Goal: Transaction & Acquisition: Book appointment/travel/reservation

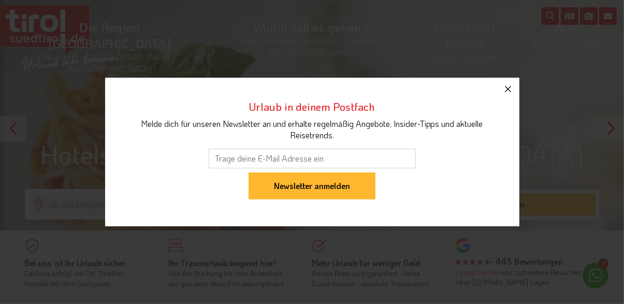
click at [508, 86] on icon "button" at bounding box center [508, 89] width 12 height 12
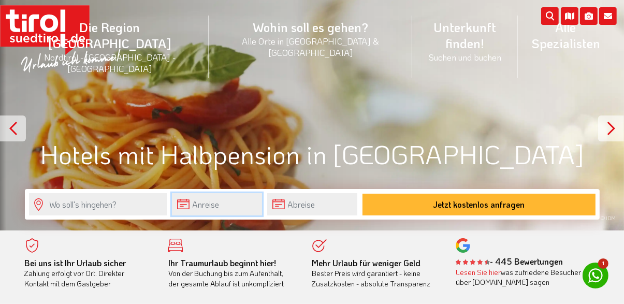
click at [233, 203] on input "text" at bounding box center [217, 204] width 90 height 22
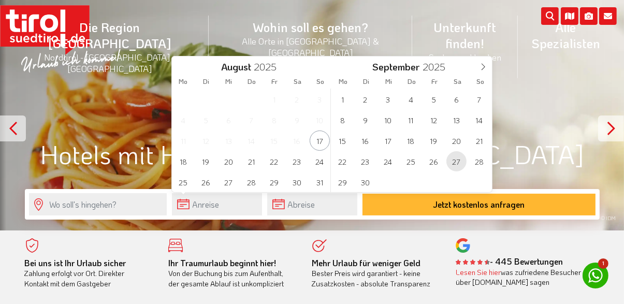
click at [458, 160] on span "27" at bounding box center [457, 161] width 20 height 20
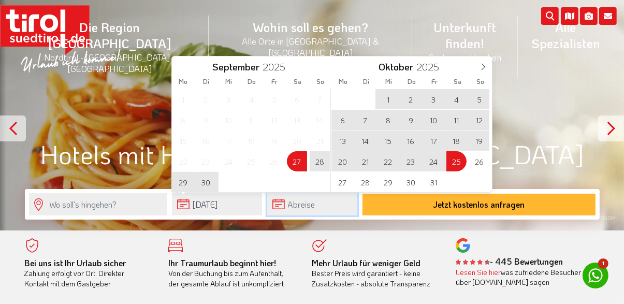
click at [320, 206] on input "text" at bounding box center [312, 204] width 90 height 22
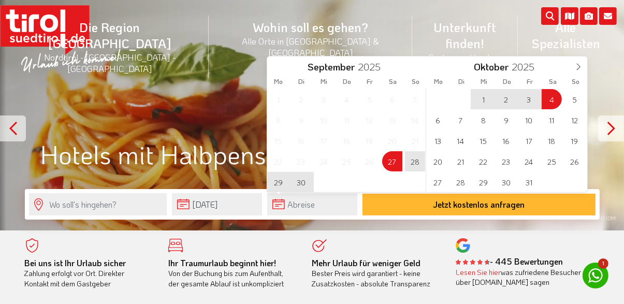
click at [550, 96] on span "4" at bounding box center [552, 99] width 20 height 20
type input "27-09-2025"
type input "[DATE]"
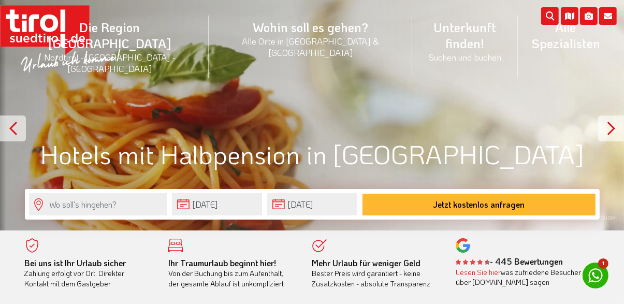
click at [508, 206] on button "Jetzt kostenlos anfragen" at bounding box center [479, 205] width 233 height 22
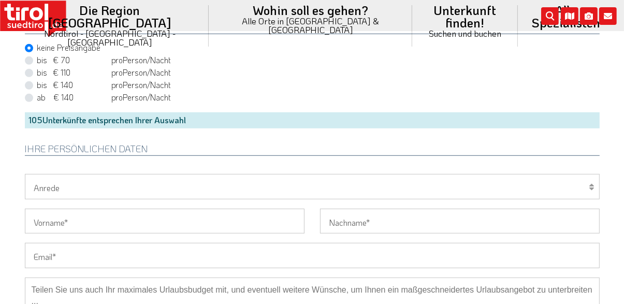
scroll to position [644, 0]
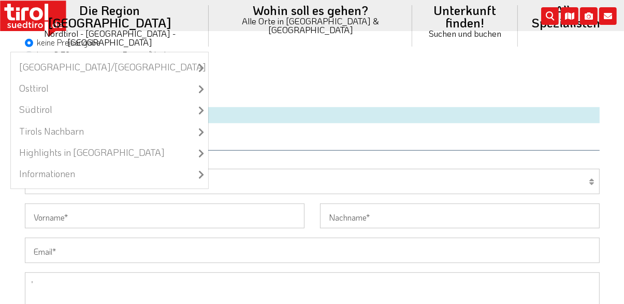
type textarea "'"
click at [146, 4] on li "Die Region Tirol Nordtirol - Südtirol - Osttirol Tirol/Nordtirol Tirol/Nordtiro…" at bounding box center [109, 26] width 198 height 52
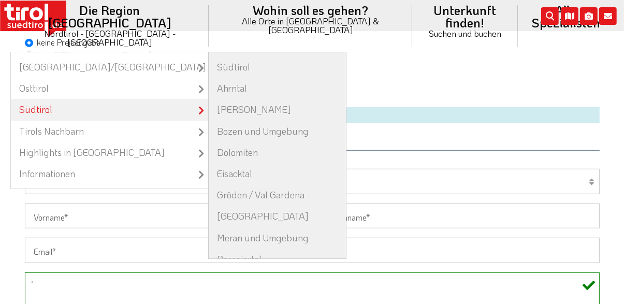
click at [105, 99] on link "Südtirol" at bounding box center [109, 109] width 197 height 21
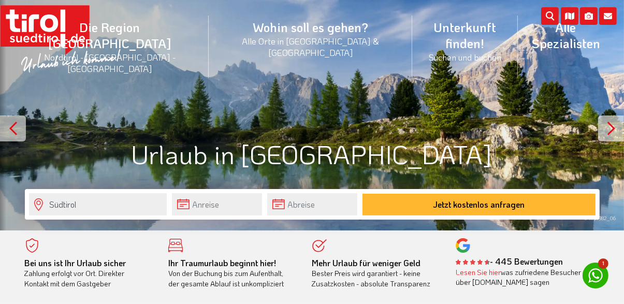
click at [535, 117] on div "© mp1982_06" at bounding box center [312, 115] width 624 height 231
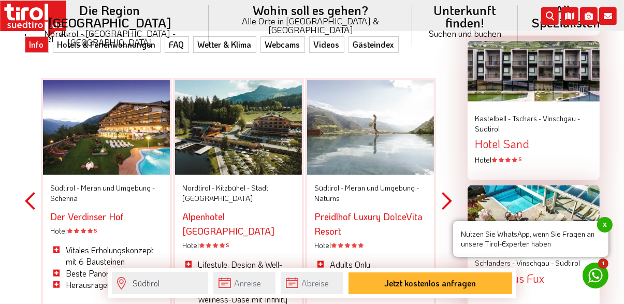
scroll to position [1262, 0]
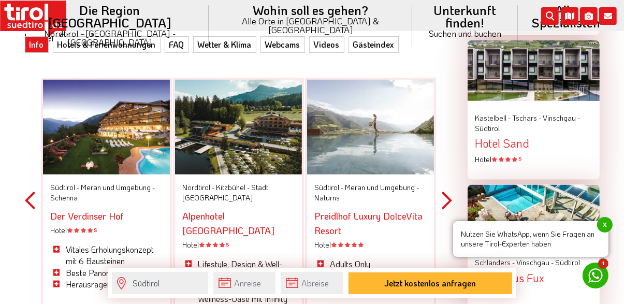
click at [448, 191] on button "Next" at bounding box center [447, 201] width 10 height 304
click at [450, 188] on button "Next" at bounding box center [447, 201] width 10 height 304
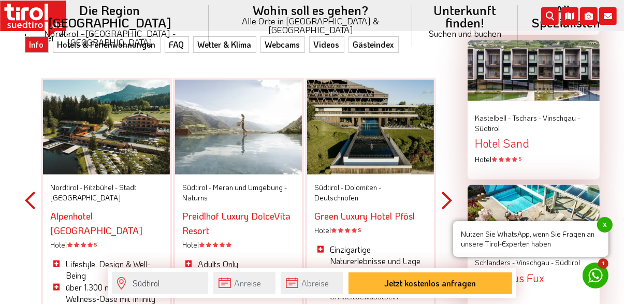
click at [448, 187] on button "Next" at bounding box center [447, 201] width 10 height 304
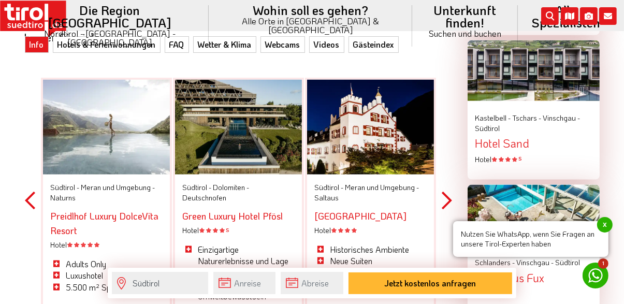
click at [450, 195] on button "Next" at bounding box center [447, 201] width 10 height 304
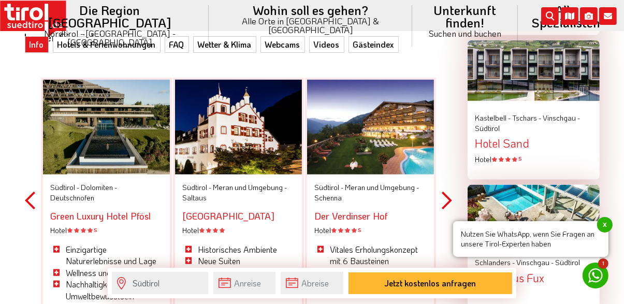
click at [447, 189] on button "Next" at bounding box center [447, 201] width 10 height 304
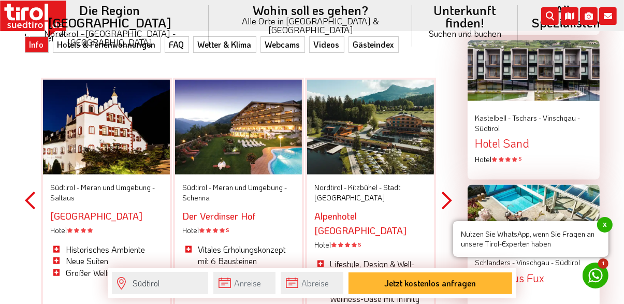
click at [452, 190] on button "Next" at bounding box center [447, 201] width 10 height 304
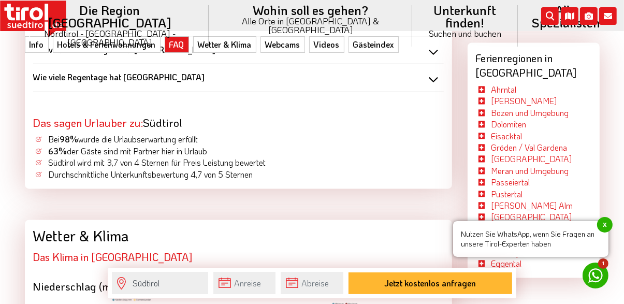
scroll to position [1841, 0]
click at [546, 107] on link "Bozen und Umgebung" at bounding box center [531, 112] width 78 height 11
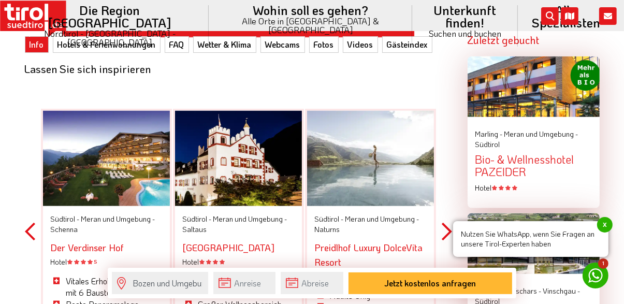
scroll to position [1256, 0]
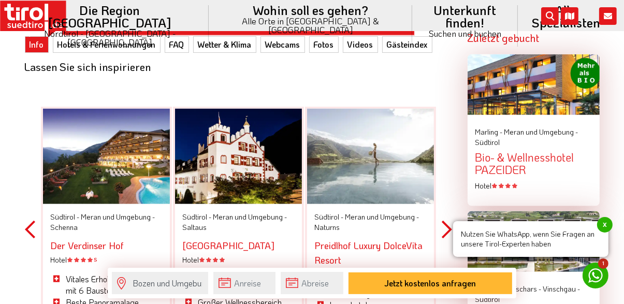
click at [451, 221] on button "Next" at bounding box center [447, 230] width 10 height 304
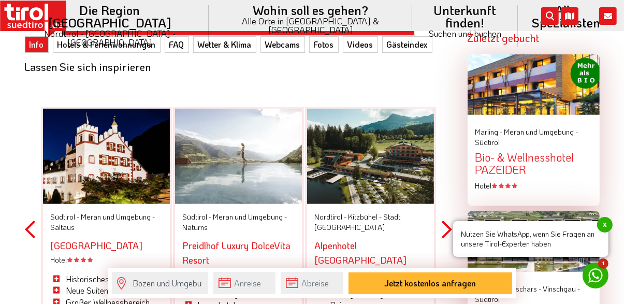
click at [447, 221] on button "Next" at bounding box center [447, 230] width 10 height 304
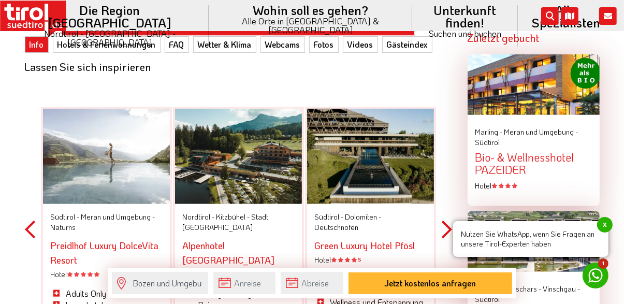
click at [445, 218] on button "Next" at bounding box center [447, 230] width 10 height 304
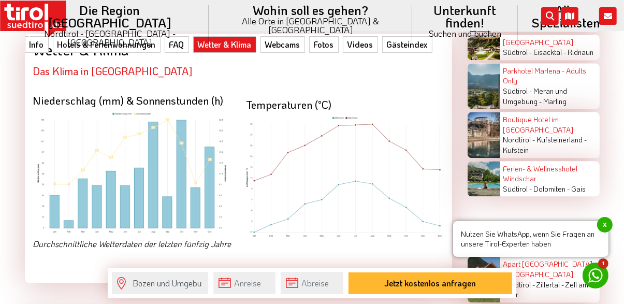
scroll to position [2074, 0]
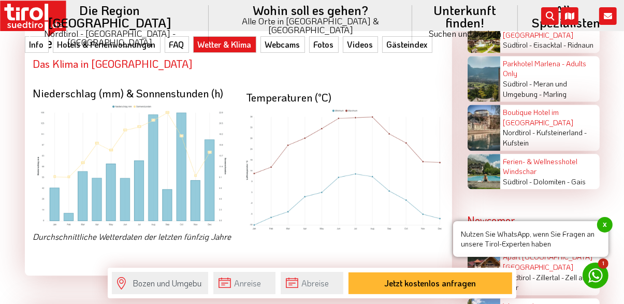
click at [408, 135] on img at bounding box center [345, 169] width 198 height 123
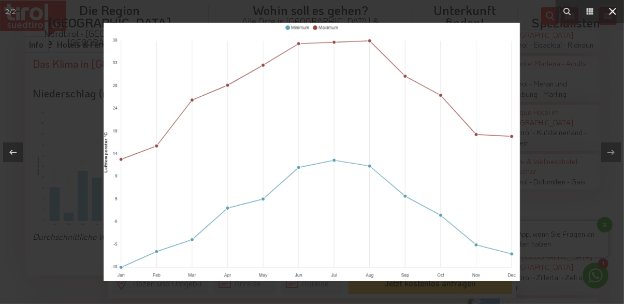
click at [615, 8] on icon at bounding box center [613, 11] width 12 height 12
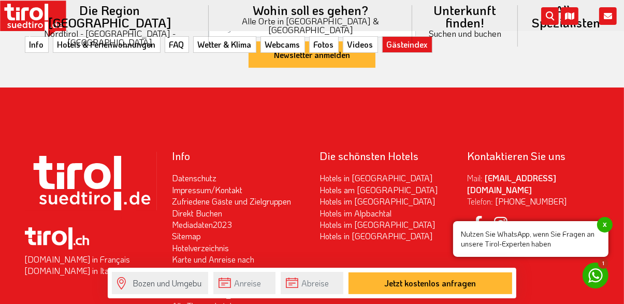
scroll to position [4206, 0]
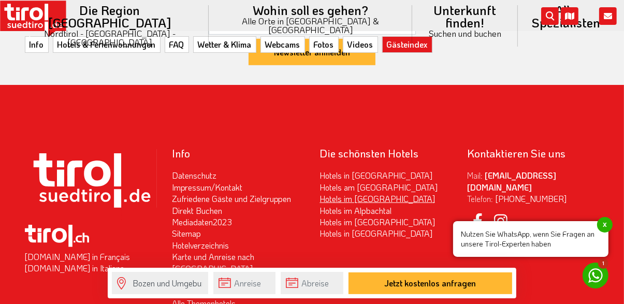
click at [379, 193] on link "Hotels im [GEOGRAPHIC_DATA]" at bounding box center [378, 198] width 116 height 11
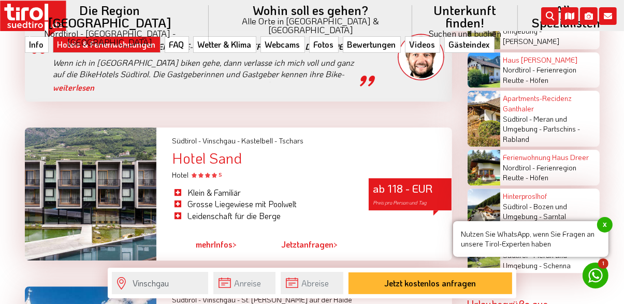
scroll to position [2557, 0]
click at [229, 233] on link "mehr Infos >" at bounding box center [216, 245] width 41 height 24
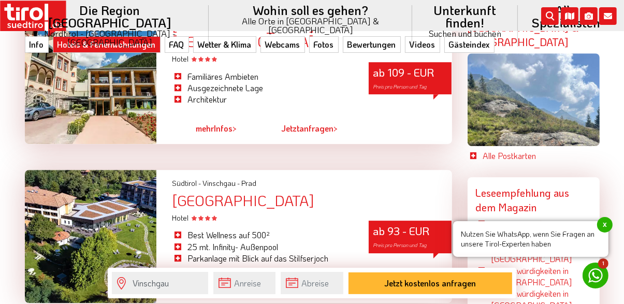
scroll to position [2849, 0]
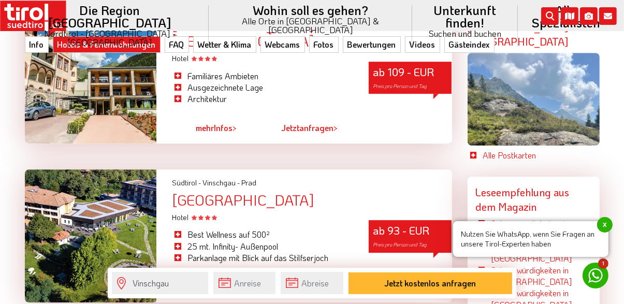
click at [216, 275] on link "mehr Infos >" at bounding box center [216, 287] width 41 height 24
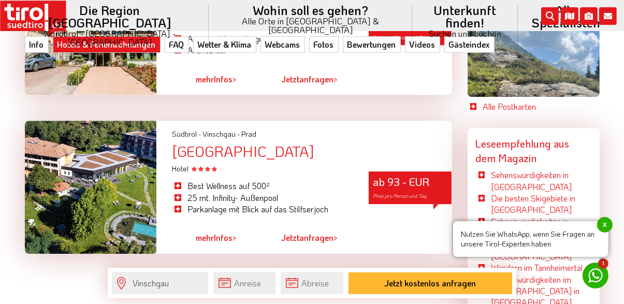
click at [254, 267] on link "2" at bounding box center [253, 272] width 5 height 11
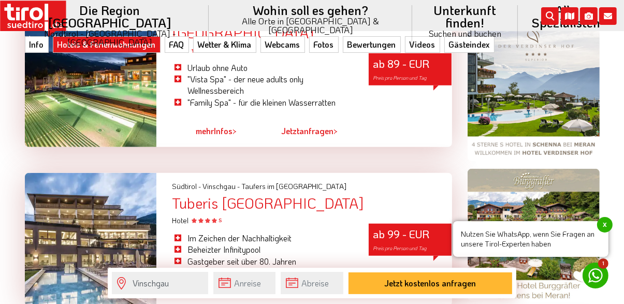
scroll to position [778, 0]
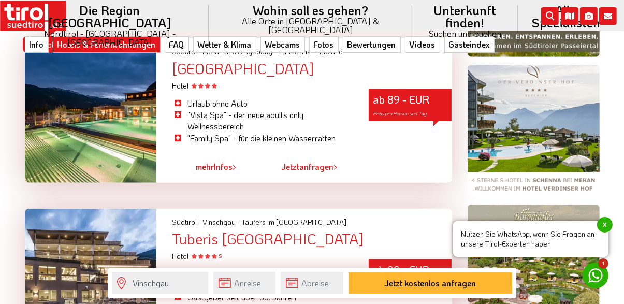
click at [222, 175] on link "mehr Infos >" at bounding box center [216, 167] width 41 height 24
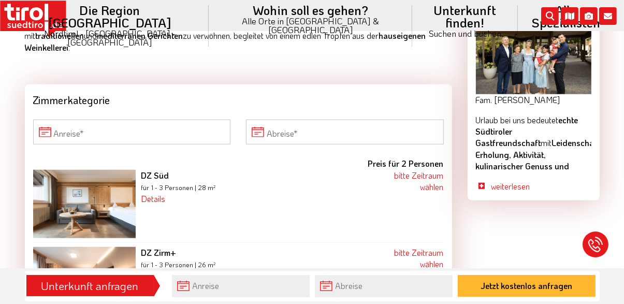
scroll to position [926, 0]
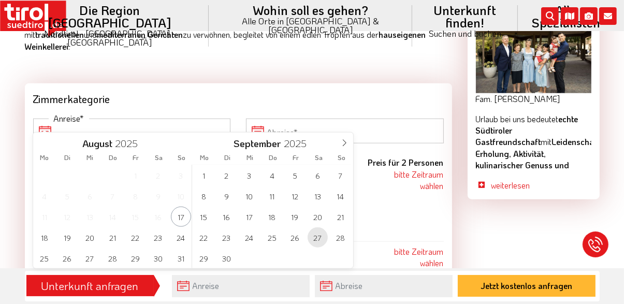
click at [321, 240] on span "27" at bounding box center [318, 237] width 20 height 20
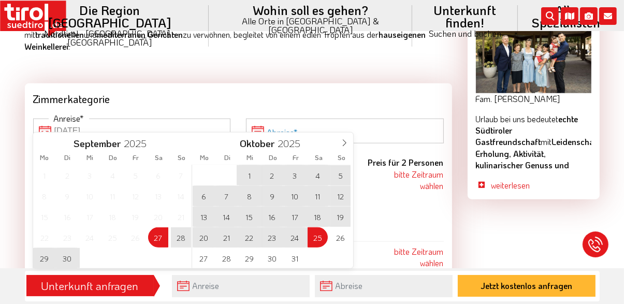
click at [415, 119] on input "Abreise" at bounding box center [345, 131] width 198 height 25
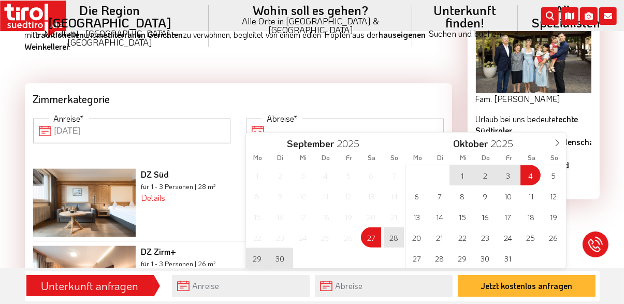
click at [533, 176] on span "4" at bounding box center [531, 175] width 20 height 20
type input "[DATE]"
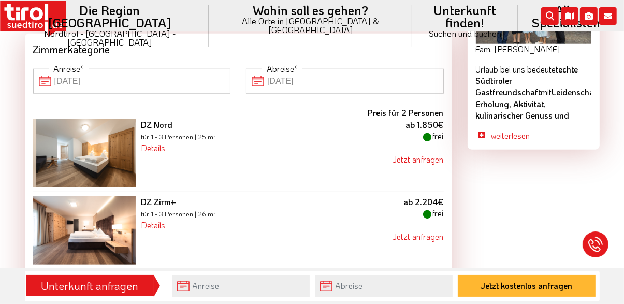
scroll to position [977, 0]
click at [162, 142] on link "Details" at bounding box center [153, 147] width 24 height 11
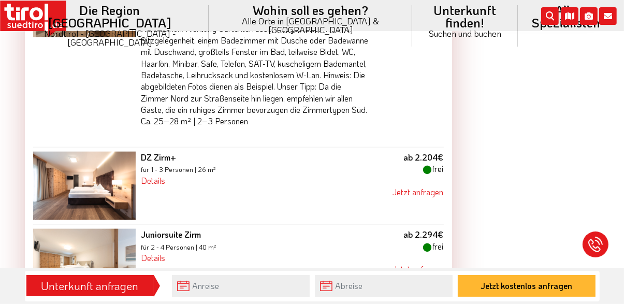
scroll to position [1128, 0]
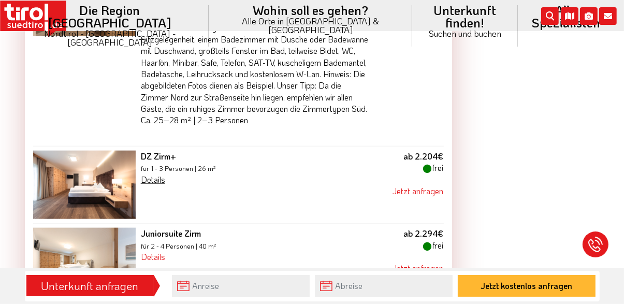
click at [157, 174] on link "Details" at bounding box center [153, 179] width 24 height 11
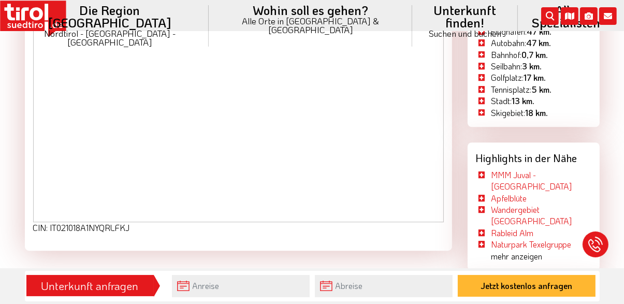
scroll to position [2540, 0]
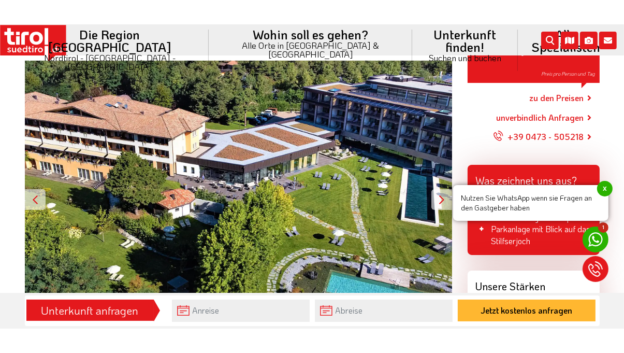
scroll to position [166, 0]
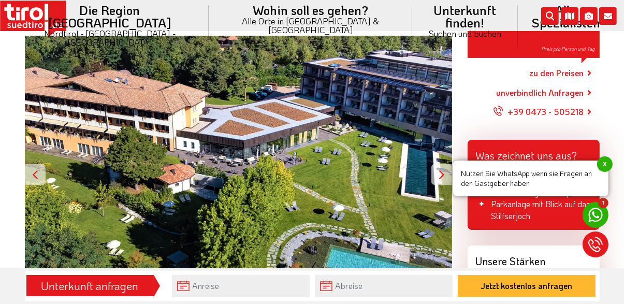
click at [439, 177] on div at bounding box center [442, 174] width 21 height 21
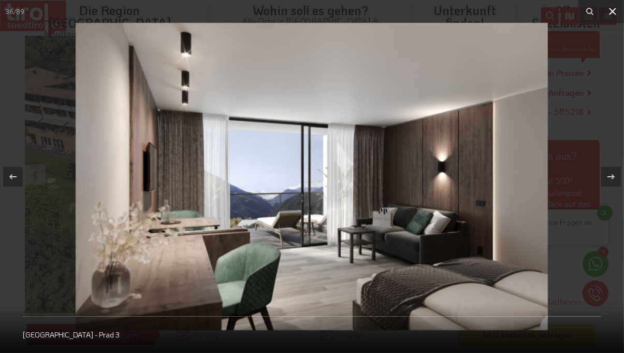
click at [614, 8] on icon at bounding box center [613, 11] width 12 height 12
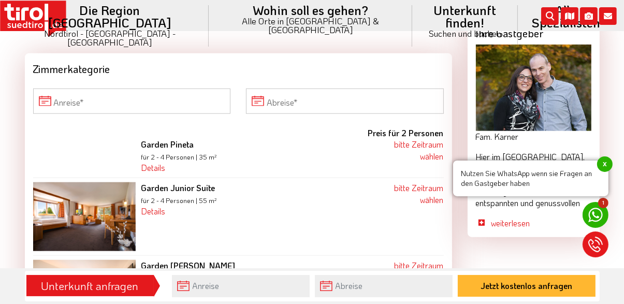
scroll to position [969, 0]
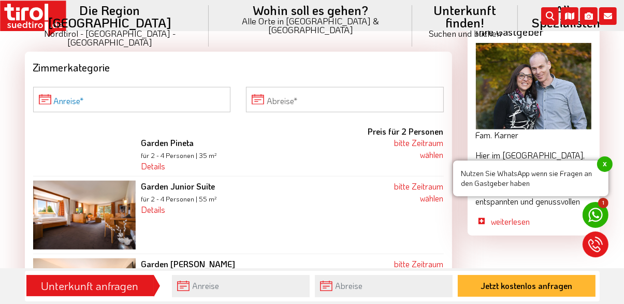
click at [207, 98] on input "Anreise" at bounding box center [132, 99] width 198 height 25
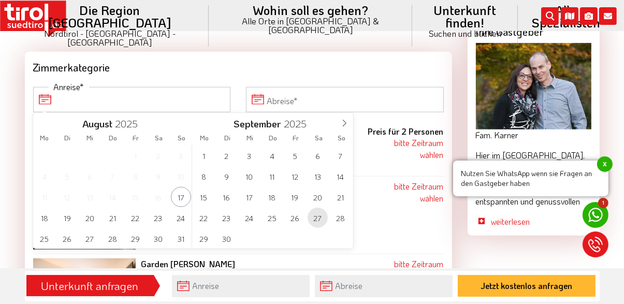
click at [322, 220] on span "27" at bounding box center [318, 218] width 20 height 20
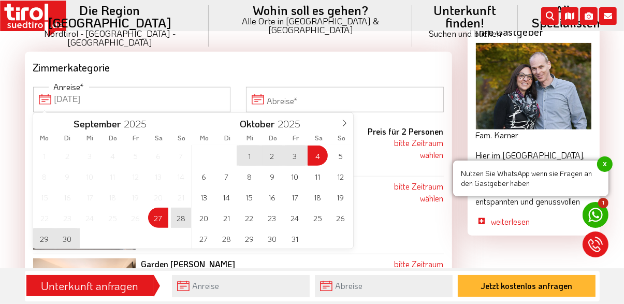
click at [319, 154] on span "4" at bounding box center [318, 156] width 20 height 20
type input "27-09-2025"
type input "04-10-2025"
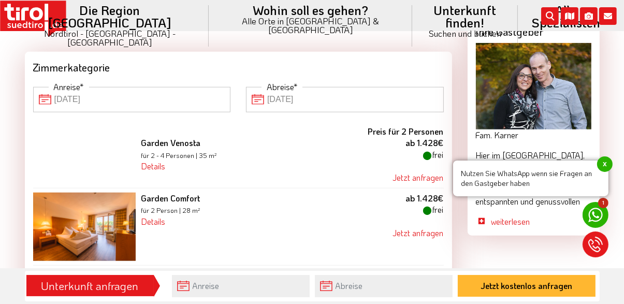
click at [104, 236] on img at bounding box center [84, 227] width 103 height 68
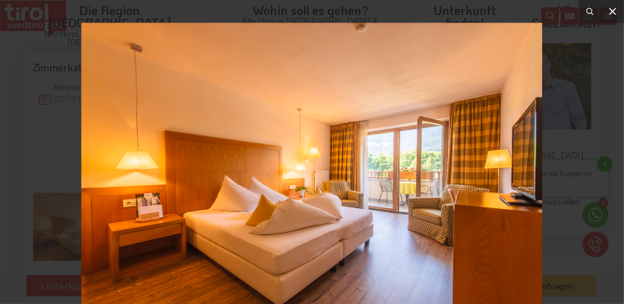
click at [613, 9] on icon at bounding box center [613, 11] width 12 height 12
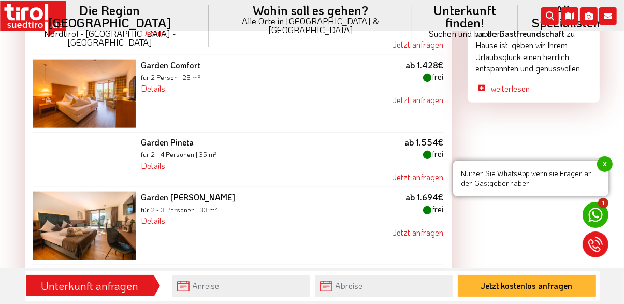
scroll to position [1103, 0]
click at [95, 232] on img at bounding box center [84, 225] width 103 height 68
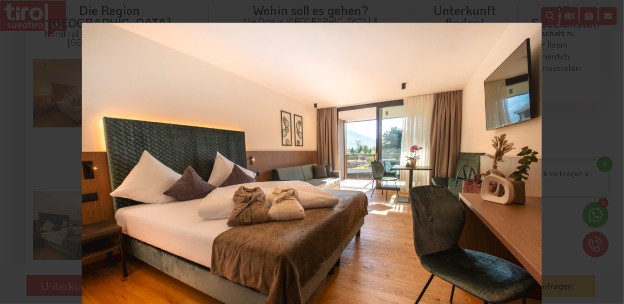
click at [612, 10] on icon at bounding box center [612, 11] width 7 height 7
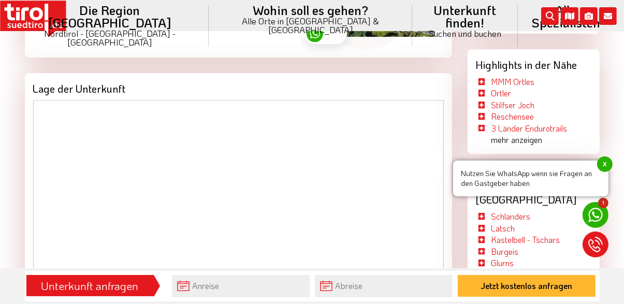
scroll to position [2281, 0]
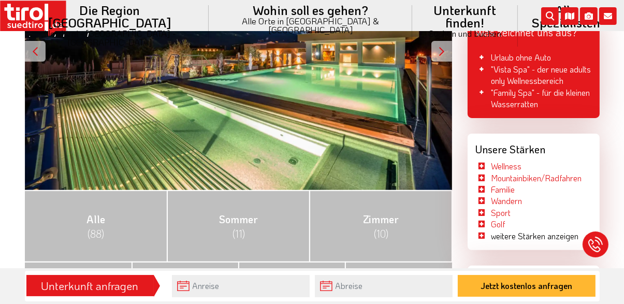
scroll to position [290, 0]
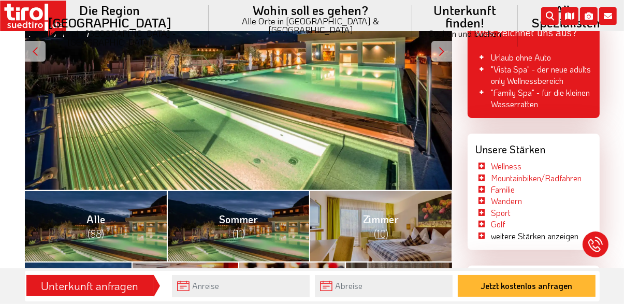
click at [438, 95] on div "BikeHotels Südtirol ab 89 - EUR Preis pro Person und Tag" at bounding box center [238, 51] width 427 height 278
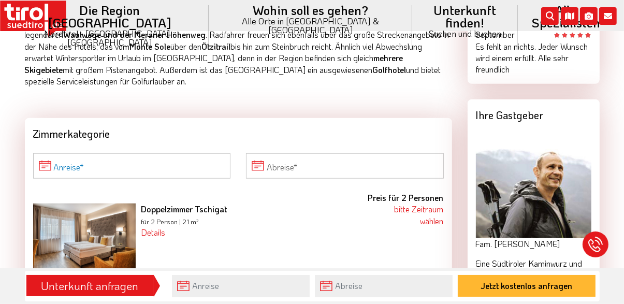
scroll to position [903, 0]
click at [207, 165] on input "Anreise" at bounding box center [132, 166] width 198 height 25
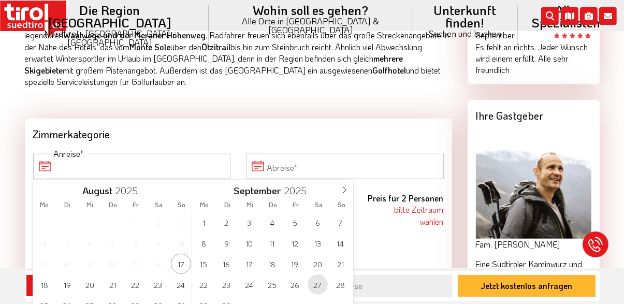
click at [318, 287] on span "27" at bounding box center [318, 285] width 20 height 20
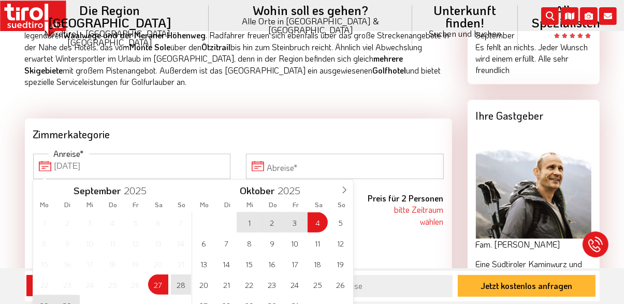
click at [317, 224] on span "4" at bounding box center [318, 222] width 20 height 20
type input "[DATE]"
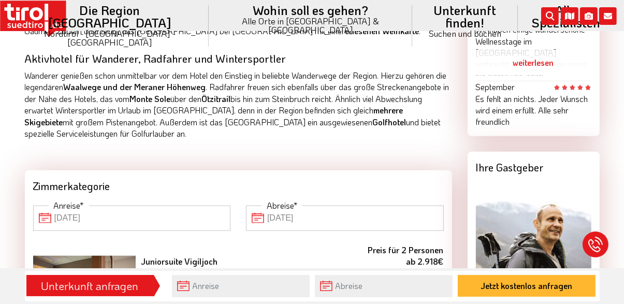
scroll to position [852, 0]
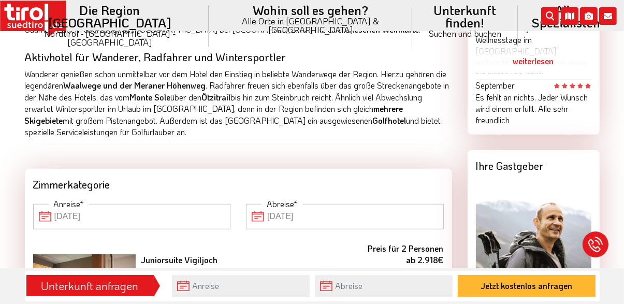
click at [110, 213] on input "[DATE]" at bounding box center [132, 216] width 198 height 25
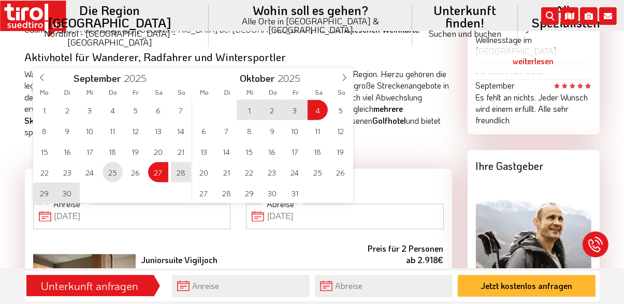
click at [109, 173] on span "25" at bounding box center [113, 172] width 20 height 20
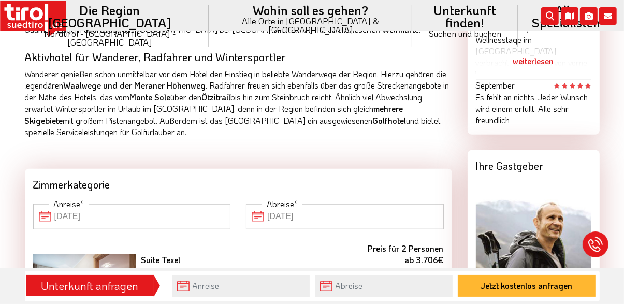
click at [388, 220] on input "[DATE]" at bounding box center [345, 216] width 198 height 25
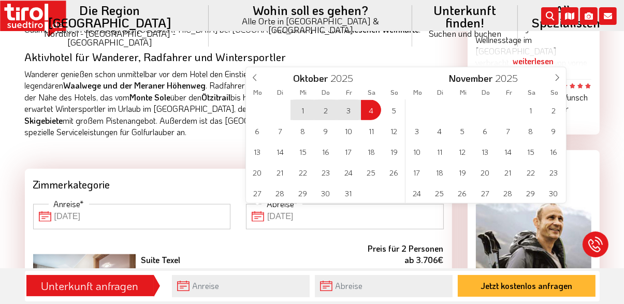
click at [328, 111] on span "2" at bounding box center [326, 110] width 20 height 20
type input "25-09-2025"
type input "02-10-2025"
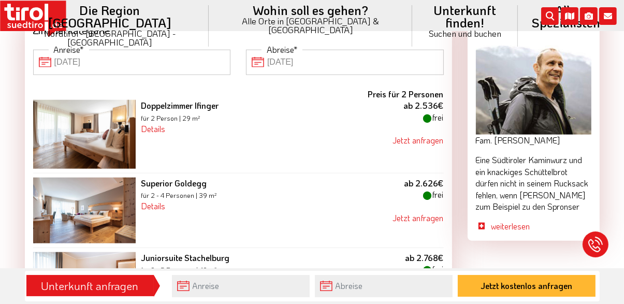
scroll to position [1007, 0]
click at [157, 128] on link "Details" at bounding box center [153, 128] width 24 height 11
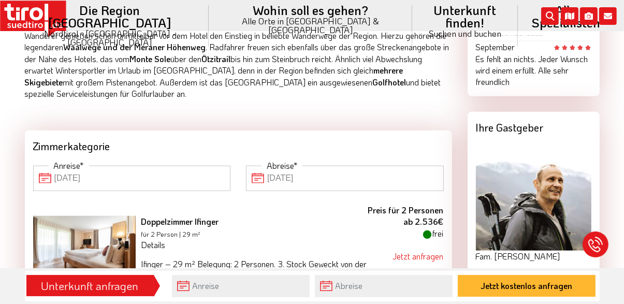
scroll to position [892, 0]
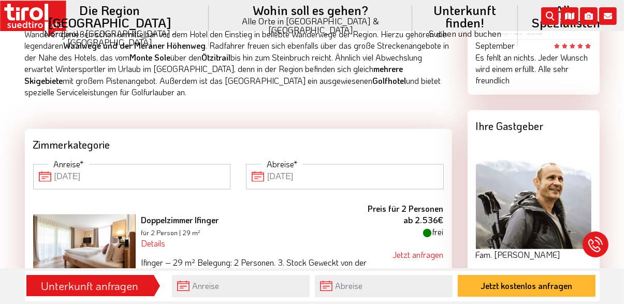
click at [114, 247] on img at bounding box center [84, 249] width 103 height 68
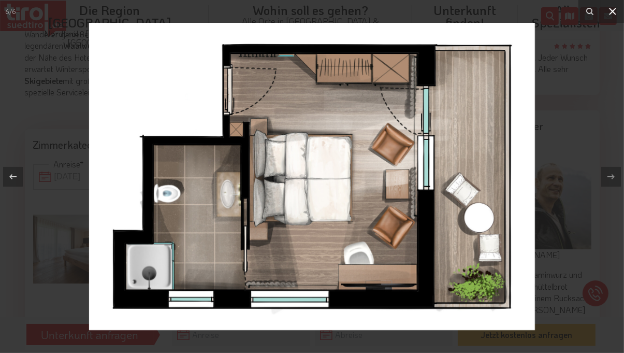
click at [616, 11] on icon at bounding box center [613, 11] width 12 height 12
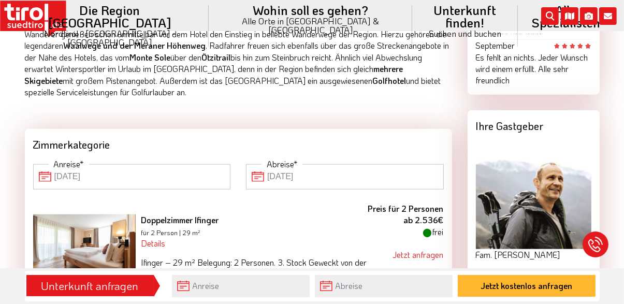
click at [195, 174] on input "25-09-2025" at bounding box center [132, 176] width 198 height 25
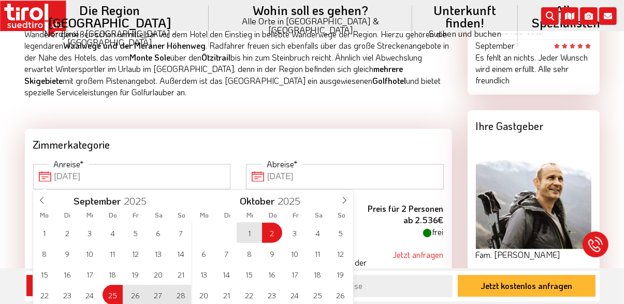
click at [159, 297] on span "27" at bounding box center [158, 295] width 20 height 20
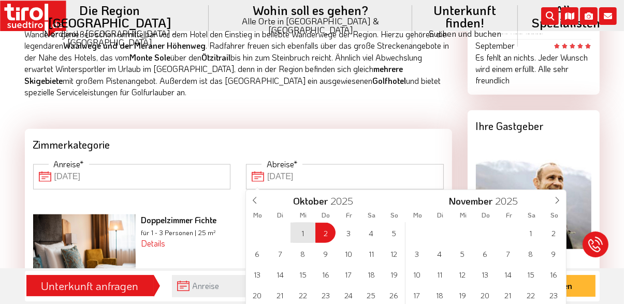
click at [323, 231] on div "29 30 1 2 3 4 5 6 7 8 9 10 11 12 13 14 15 16 17 18 19 20 21 22 23 24 25 26 27 2…" at bounding box center [326, 274] width 160 height 104
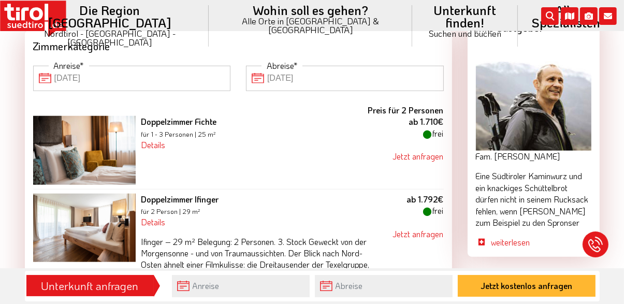
scroll to position [989, 0]
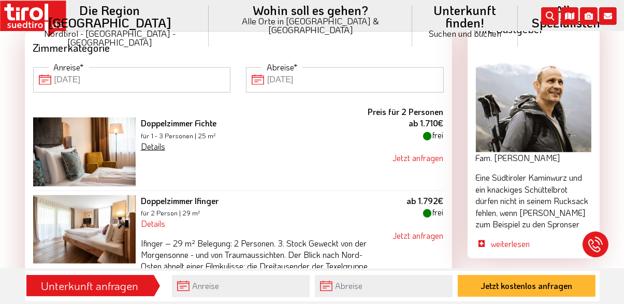
click at [156, 147] on link "Details" at bounding box center [153, 146] width 24 height 11
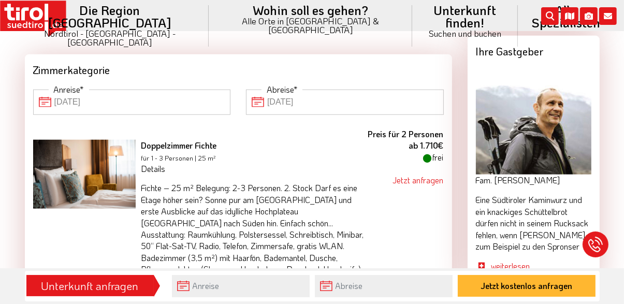
scroll to position [967, 0]
click at [224, 99] on input "[DATE]" at bounding box center [132, 102] width 198 height 25
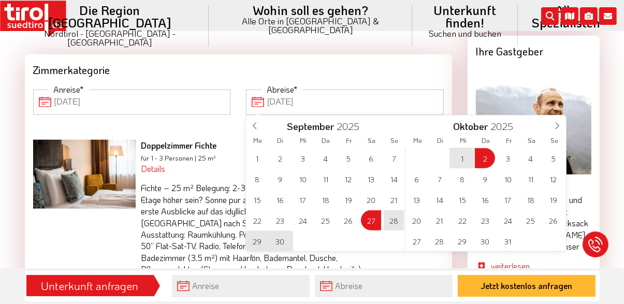
click at [370, 221] on div "1 2 3 4 5 6 7 8 9 10 11 12 13 14 15 16 17 18 19 20 21 22 23 24 25 26 27 28 29 3…" at bounding box center [326, 200] width 160 height 104
click at [514, 159] on span "3" at bounding box center [508, 158] width 20 height 20
type input "02-10-2025"
type input "03-10-2025"
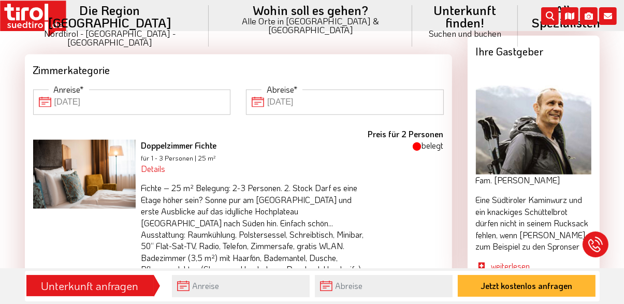
click at [206, 104] on input "02-10-2025" at bounding box center [132, 102] width 198 height 25
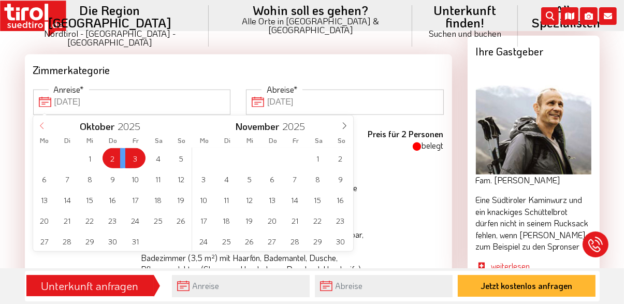
click at [42, 124] on icon at bounding box center [41, 125] width 7 height 7
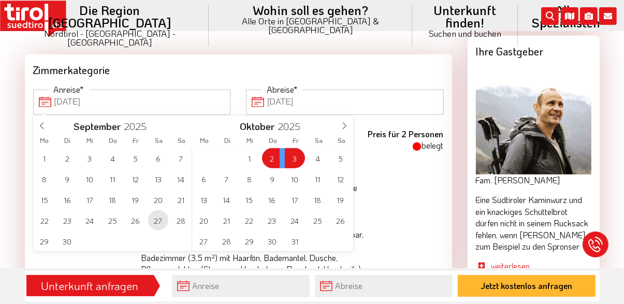
click at [162, 219] on span "27" at bounding box center [158, 220] width 20 height 20
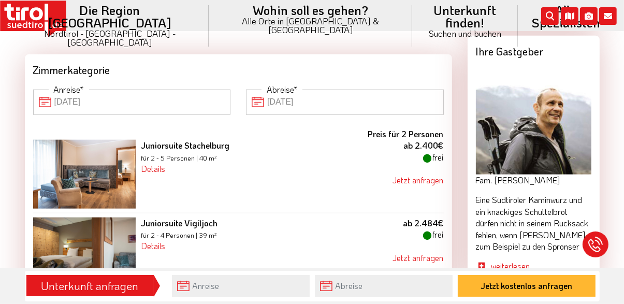
click at [353, 99] on input "03-10-2025" at bounding box center [345, 102] width 198 height 25
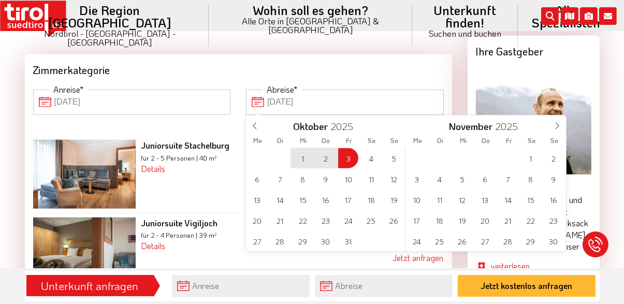
click at [346, 162] on div "29 30 1 2 3 4 5 6 7 8 9 10 11 12 13 14 15 16 17 18 19 20 21 22 23 24 25 26 27 2…" at bounding box center [326, 200] width 160 height 104
click at [350, 159] on div "29 30 1 2 3 4 5 6 7 8 9 10 11 12 13 14 15 16 17 18 19 20 21 22 23 24 25 26 27 2…" at bounding box center [326, 200] width 160 height 104
click at [444, 59] on div "Zimmerkategorie" at bounding box center [238, 67] width 427 height 27
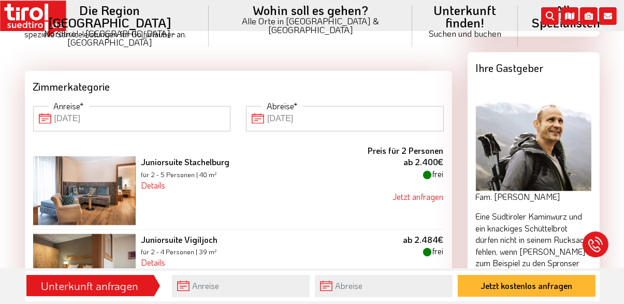
scroll to position [942, 0]
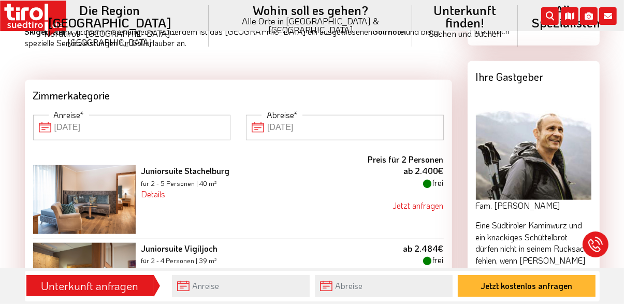
click at [195, 128] on input "27-09-2025" at bounding box center [132, 127] width 198 height 25
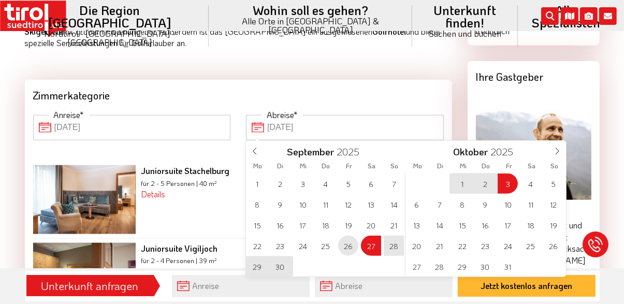
click at [351, 243] on span "26" at bounding box center [348, 246] width 20 height 20
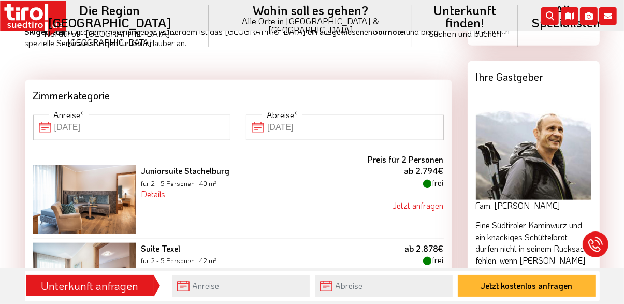
click at [401, 123] on input "03-10-2025" at bounding box center [345, 127] width 198 height 25
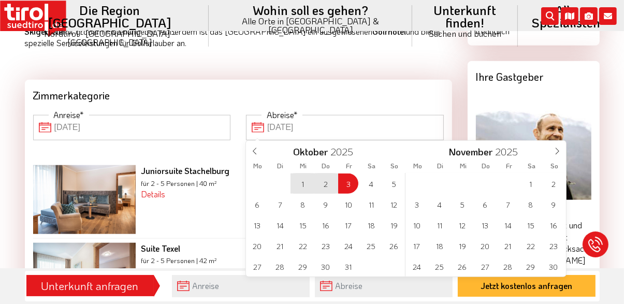
click at [349, 181] on div "29 30 1 2 3 4 5 6 7 8 9 10 11 12 13 14 15 16 17 18 19 20 21 22 23 24 25 26 27 2…" at bounding box center [326, 225] width 160 height 104
click at [346, 185] on div "29 30 1 2 3 4 5 6 7 8 9 10 11 12 13 14 15 16 17 18 19 20 21 22 23 24 25 26 27 2…" at bounding box center [326, 225] width 160 height 104
click at [420, 91] on div "Zimmerkategorie" at bounding box center [238, 93] width 427 height 27
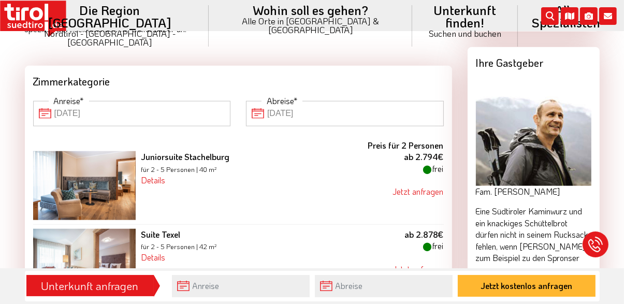
scroll to position [957, 0]
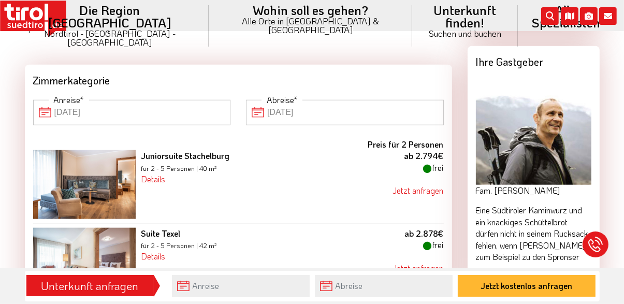
click at [122, 111] on input "26-09-2025" at bounding box center [132, 112] width 198 height 25
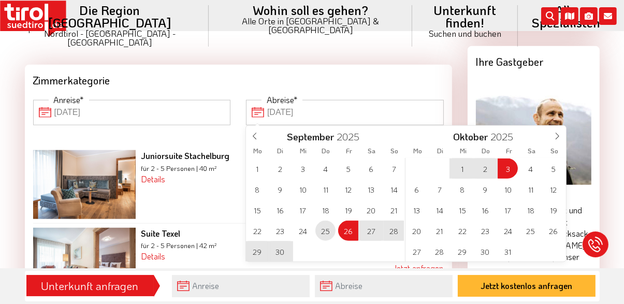
click at [323, 234] on span "25" at bounding box center [326, 231] width 20 height 20
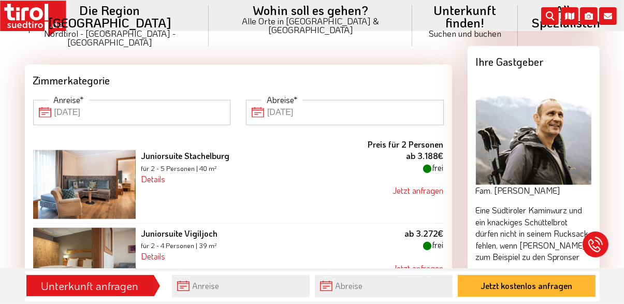
click at [365, 108] on input "03-10-2025" at bounding box center [345, 112] width 198 height 25
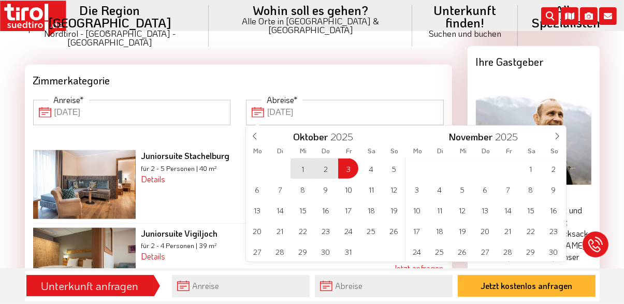
click at [329, 168] on span "2" at bounding box center [326, 169] width 20 height 20
type input "25-09-2025"
type input "02-10-2025"
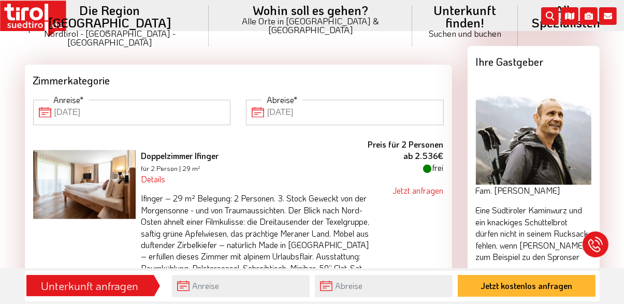
click at [202, 110] on input "25-09-2025" at bounding box center [132, 112] width 198 height 25
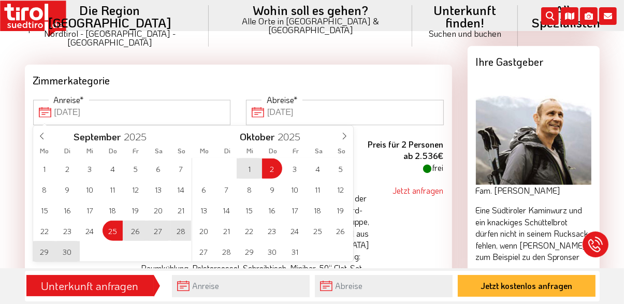
click at [138, 227] on span "26" at bounding box center [135, 231] width 20 height 20
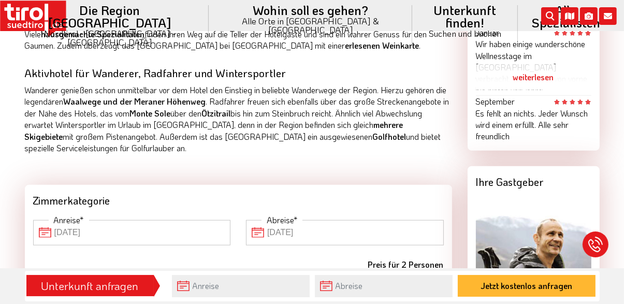
scroll to position [819, 0]
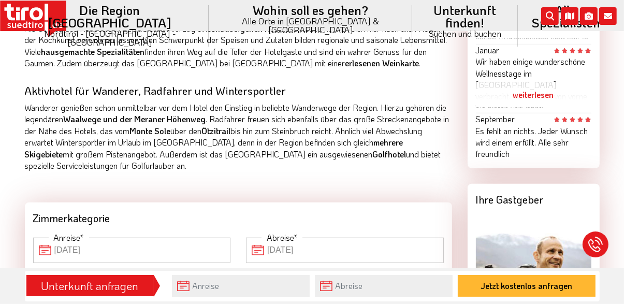
click at [208, 252] on input "26-09-2025" at bounding box center [132, 250] width 198 height 25
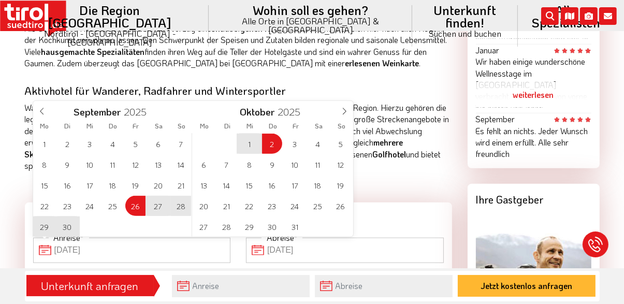
click at [136, 211] on div "1 2 3 4 5 6 7 8 9 10 11 12 13 14 15 16 17 18 19 20 21 22 23 24 25 26 27 28 29 3…" at bounding box center [113, 185] width 160 height 104
click at [111, 208] on span "25" at bounding box center [113, 206] width 20 height 20
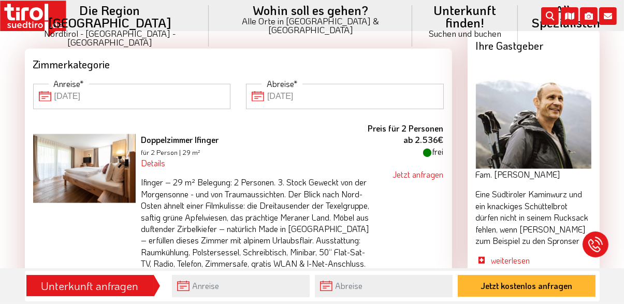
scroll to position [972, 0]
click at [198, 95] on input "25-09-2025" at bounding box center [132, 96] width 198 height 25
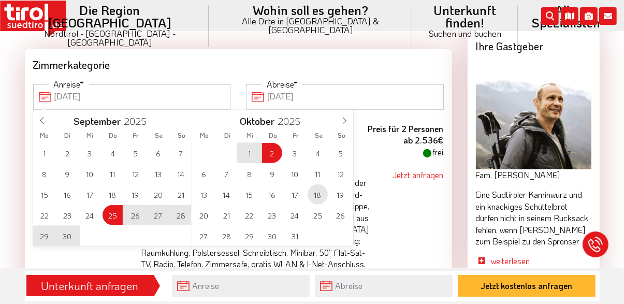
click at [318, 195] on span "18" at bounding box center [318, 194] width 20 height 20
type input "02-10-2025"
type input "18-10-2025"
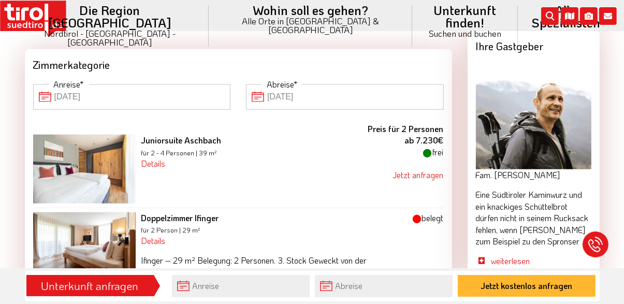
click at [372, 95] on input "18-10-2025" at bounding box center [345, 96] width 198 height 25
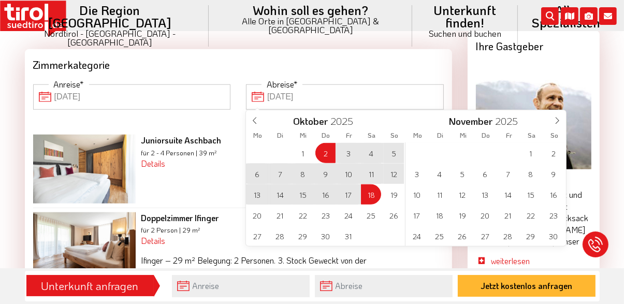
click at [165, 97] on input "02-10-2025" at bounding box center [132, 96] width 198 height 25
click at [373, 195] on div "29 30 1 2 3 4 5 6 7 8 9 10 11 12 13 14 15 16 17 18 19 20 21 22 23 24 25 26 27 2…" at bounding box center [326, 194] width 160 height 104
click at [372, 197] on div "29 30 1 2 3 4 5 6 7 8 9 10 11 12 13 14 15 16 17 18 19 20 21 22 23 24 25 26 27 2…" at bounding box center [326, 194] width 160 height 104
click at [325, 146] on div "29 30 1 2 3 4 5 6 7 8 9 10 11 12 13 14 15 16 17 18 19 20 21 22 23 24 25 26 27 2…" at bounding box center [326, 194] width 160 height 104
click at [162, 96] on input "02-10-2025" at bounding box center [132, 96] width 198 height 25
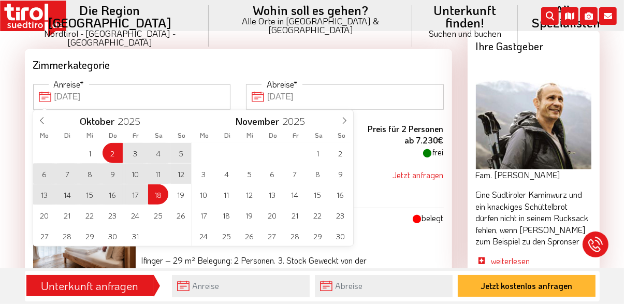
click at [160, 193] on div "29 30 1 2 3 4 5 6 7 8 9 10 11 12 13 14 15 16 17 18 19 20 21 22 23 24 25 26 27 2…" at bounding box center [113, 194] width 160 height 104
click at [152, 199] on div "29 30 1 2 3 4 5 6 7 8 9 10 11 12 13 14 15 16 17 18 19 20 21 22 23 24 25 26 27 2…" at bounding box center [113, 194] width 160 height 104
click at [119, 150] on div "29 30 1 2 3 4 5 6 7 8 9 10 11 12 13 14 15 16 17 18 19 20 21 22 23 24 25 26 27 2…" at bounding box center [113, 194] width 160 height 104
click at [160, 192] on div "29 30 1 2 3 4 5 6 7 8 9 10 11 12 13 14 15 16 17 18 19 20 21 22 23 24 25 26 27 2…" at bounding box center [113, 194] width 160 height 104
click at [166, 94] on input "02-10-2025" at bounding box center [132, 96] width 198 height 25
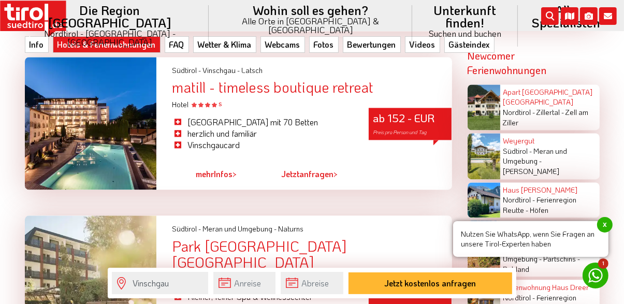
scroll to position [2004, 0]
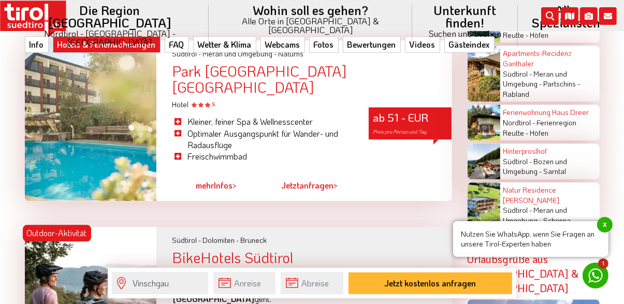
click at [224, 184] on link "mehr Infos >" at bounding box center [216, 186] width 41 height 24
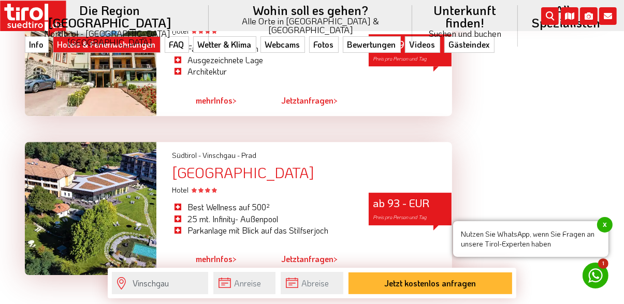
scroll to position [2877, 0]
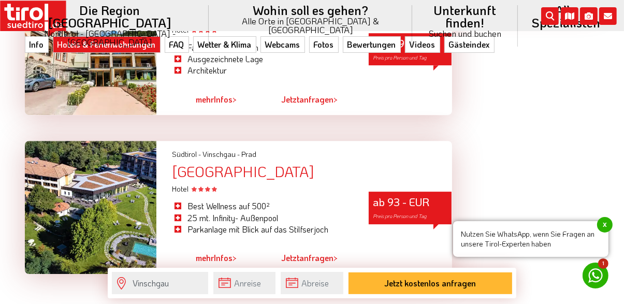
click at [220, 247] on link "mehr Infos >" at bounding box center [216, 259] width 41 height 24
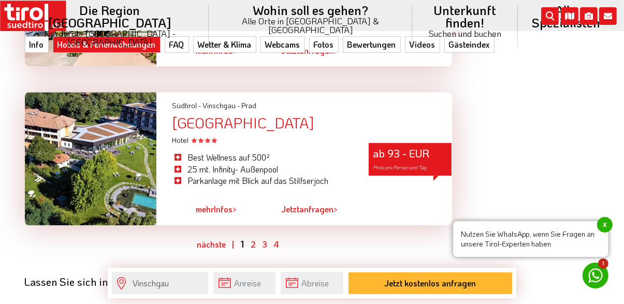
click at [258, 238] on ul "nächste | 1 2 3 4" at bounding box center [238, 244] width 427 height 13
click at [252, 239] on link "2" at bounding box center [253, 244] width 5 height 11
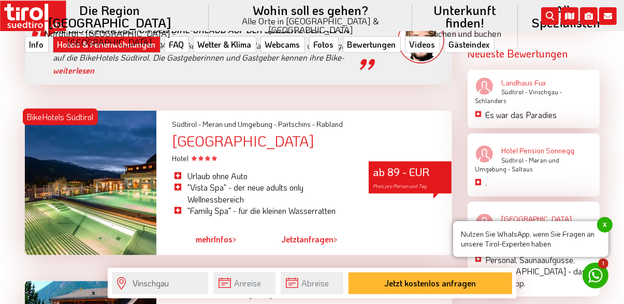
scroll to position [1436, 0]
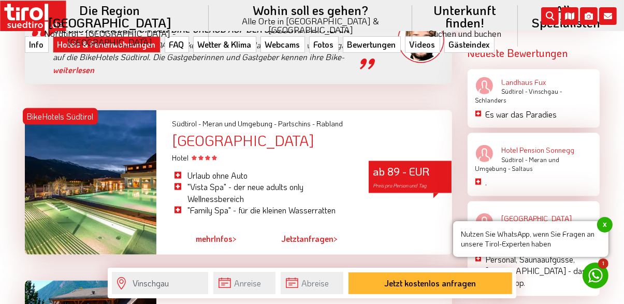
click at [222, 240] on link "mehr Infos >" at bounding box center [216, 239] width 41 height 24
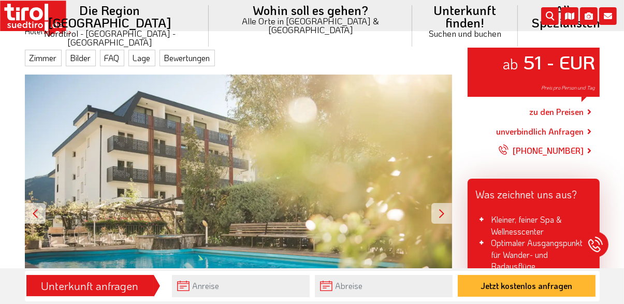
scroll to position [128, 0]
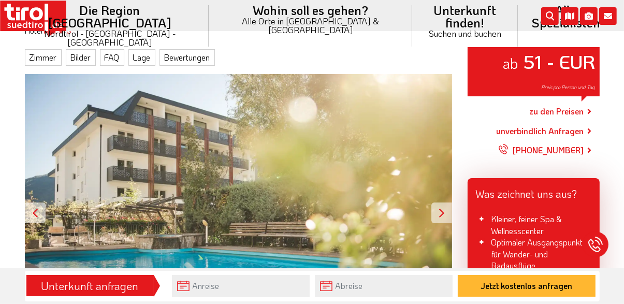
click at [442, 213] on div at bounding box center [442, 213] width 21 height 21
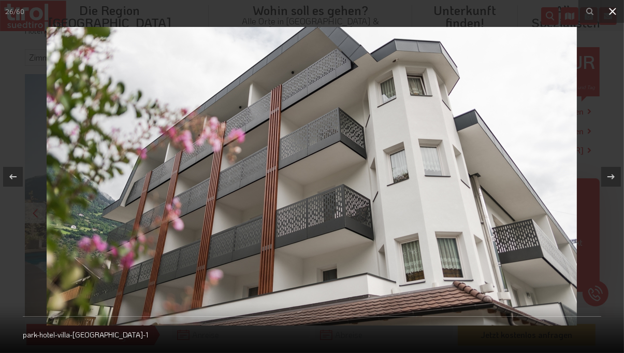
click at [617, 7] on icon at bounding box center [613, 11] width 12 height 12
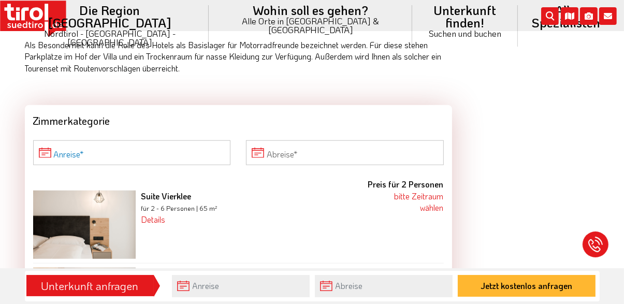
scroll to position [949, 0]
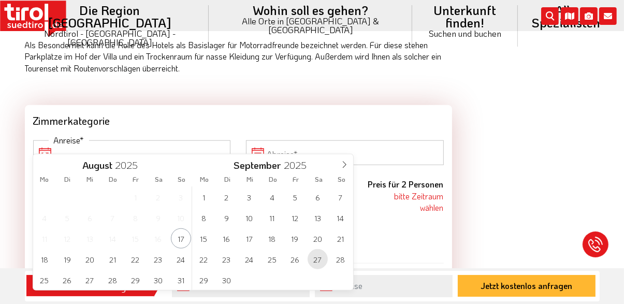
click at [320, 262] on span "27" at bounding box center [318, 259] width 20 height 20
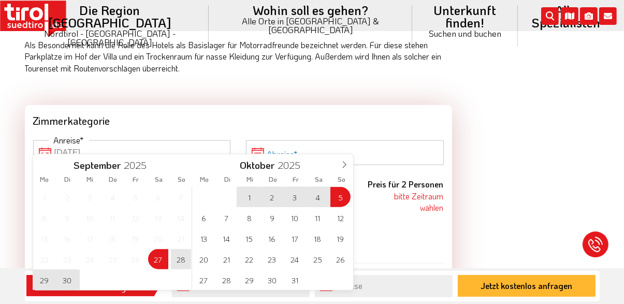
click at [385, 140] on input "Abreise" at bounding box center [345, 152] width 198 height 25
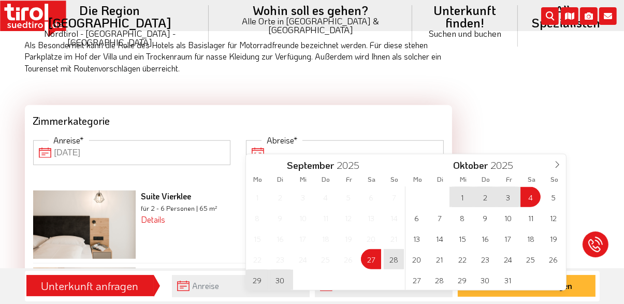
click at [533, 197] on span "4" at bounding box center [531, 197] width 20 height 20
type input "27-09-2025"
type input "04-10-2025"
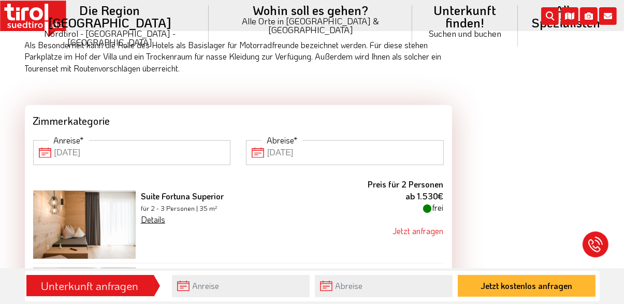
click at [153, 214] on link "Details" at bounding box center [153, 219] width 24 height 11
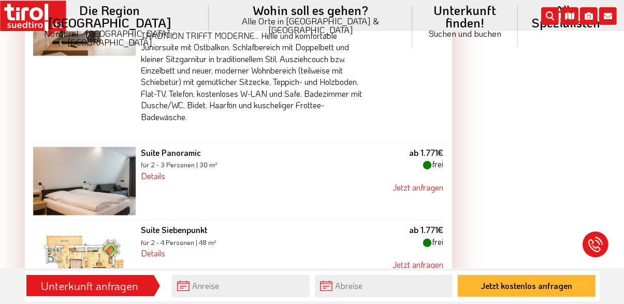
scroll to position [1153, 0]
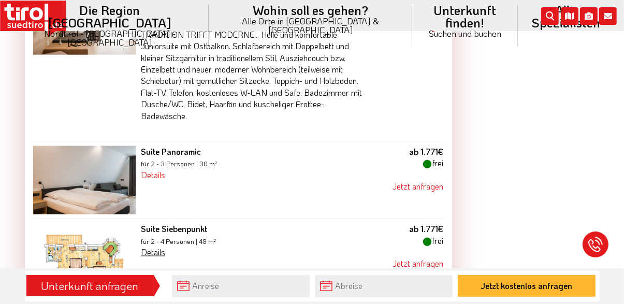
click at [162, 247] on link "Details" at bounding box center [153, 252] width 24 height 11
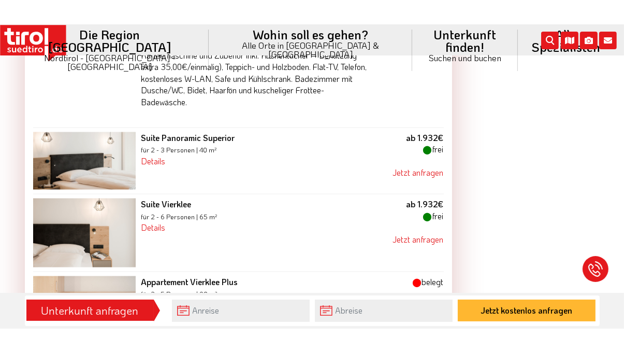
scroll to position [1441, 0]
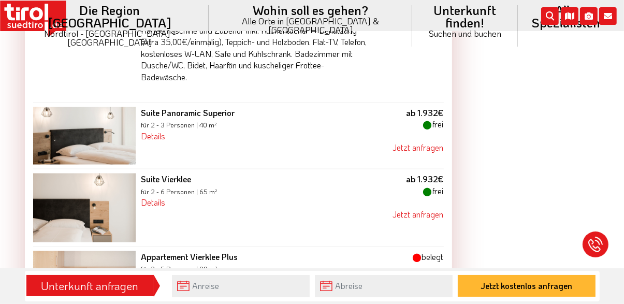
click at [112, 123] on img at bounding box center [84, 136] width 103 height 58
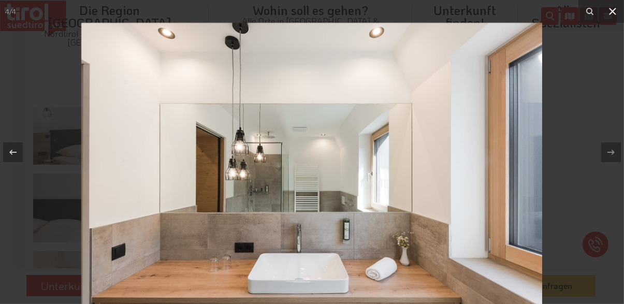
click at [615, 5] on icon at bounding box center [613, 11] width 12 height 12
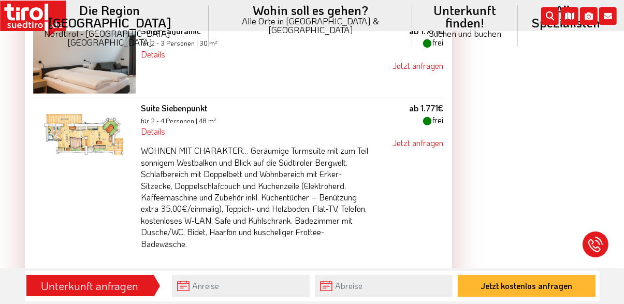
scroll to position [1274, 0]
click at [101, 123] on img at bounding box center [84, 136] width 103 height 66
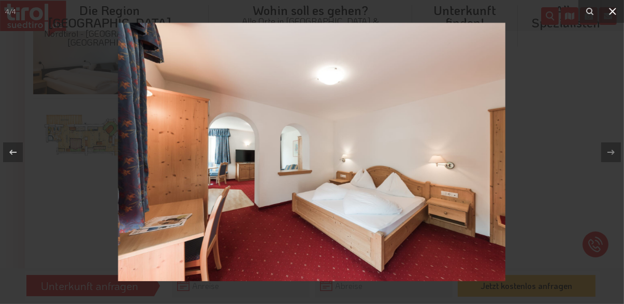
click at [612, 9] on icon at bounding box center [613, 11] width 12 height 12
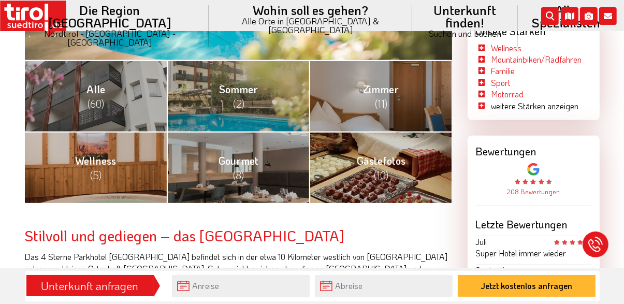
scroll to position [419, 0]
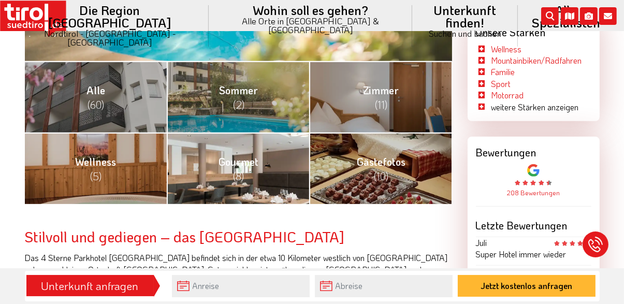
click at [284, 172] on link "Gourmet (8)" at bounding box center [238, 169] width 142 height 72
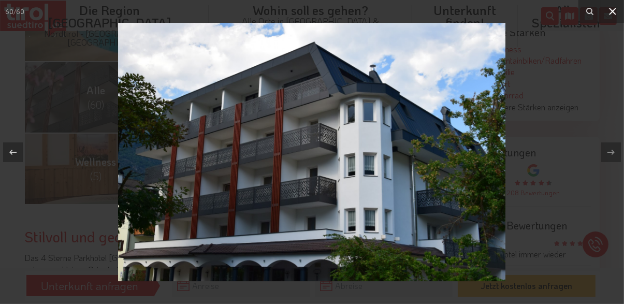
click at [615, 6] on icon at bounding box center [613, 11] width 12 height 12
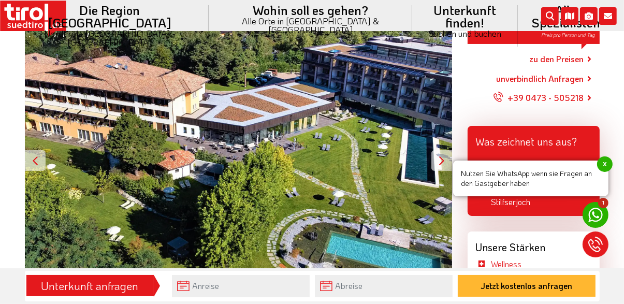
scroll to position [181, 0]
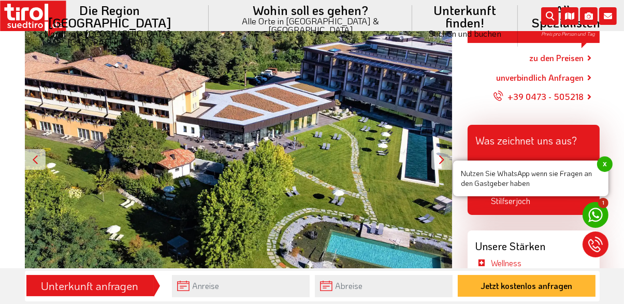
click at [440, 156] on div at bounding box center [442, 159] width 21 height 21
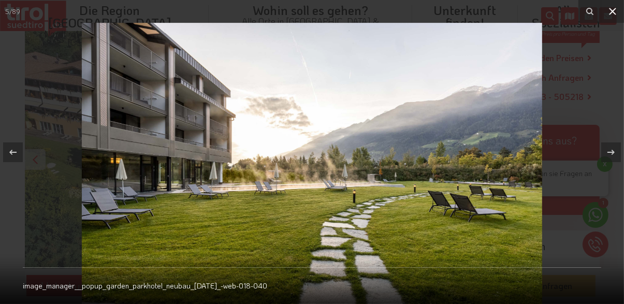
click at [616, 8] on icon at bounding box center [612, 11] width 7 height 7
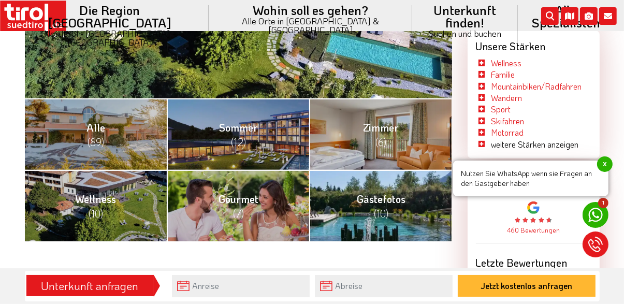
scroll to position [386, 0]
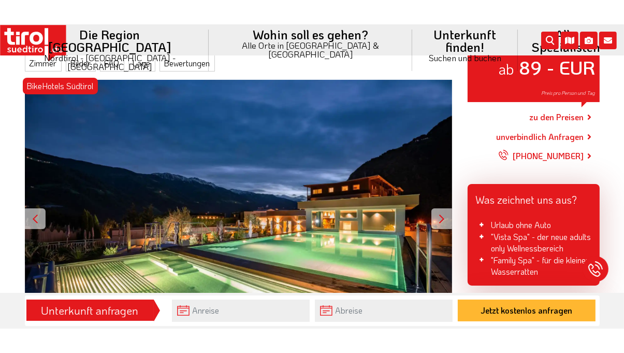
scroll to position [149, 0]
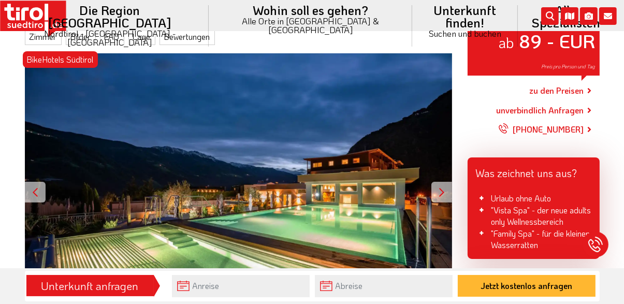
click at [441, 194] on div at bounding box center [442, 192] width 21 height 21
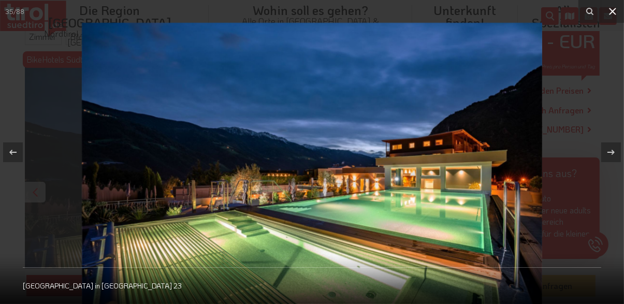
click at [617, 11] on icon at bounding box center [613, 11] width 12 height 12
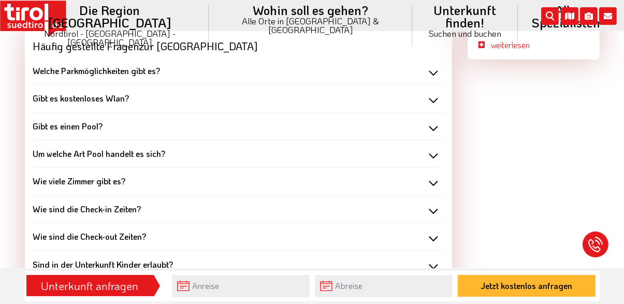
scroll to position [1190, 0]
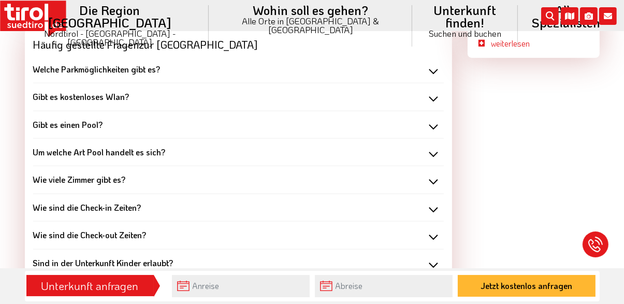
click at [434, 182] on div "Wie viele Zimmer gibt es?" at bounding box center [238, 179] width 411 height 11
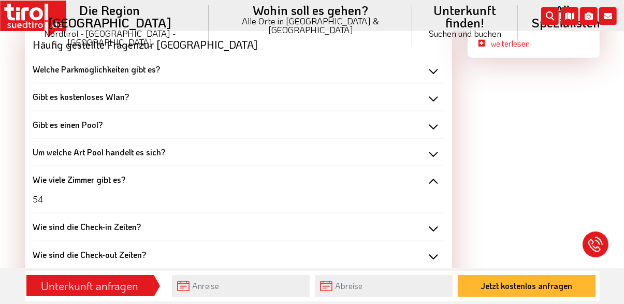
click at [431, 228] on div "Wie sind die Check-in Zeiten?" at bounding box center [238, 226] width 411 height 11
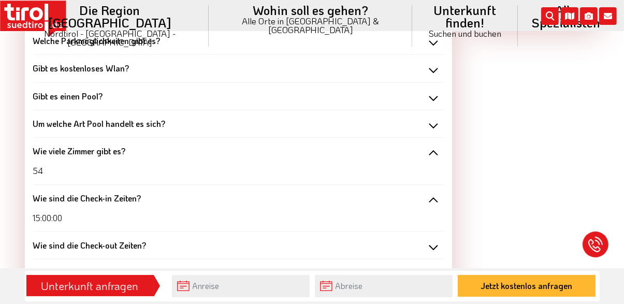
scroll to position [1220, 0]
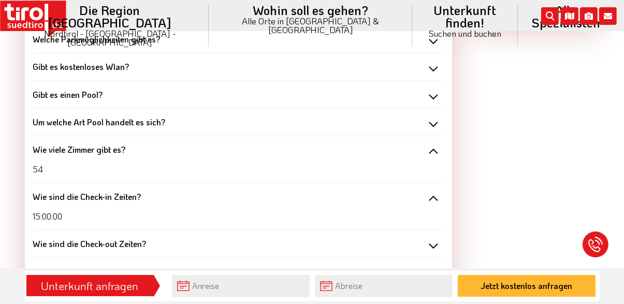
click at [433, 247] on div "Wie sind die Check-out Zeiten?" at bounding box center [238, 243] width 411 height 11
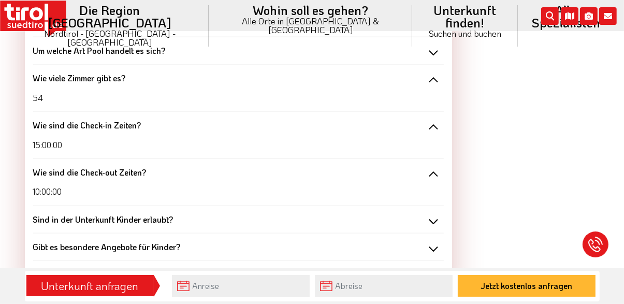
scroll to position [1292, 0]
click at [436, 219] on div "Sind in der Unterkunft Kinder erlaubt?" at bounding box center [238, 218] width 411 height 11
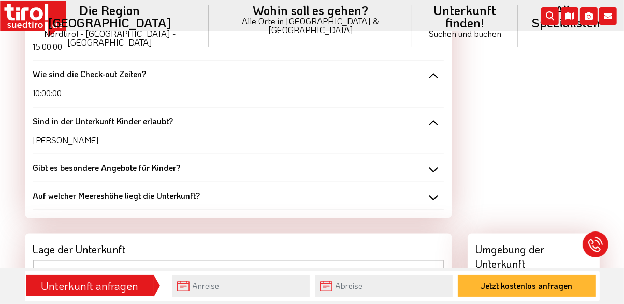
scroll to position [1391, 0]
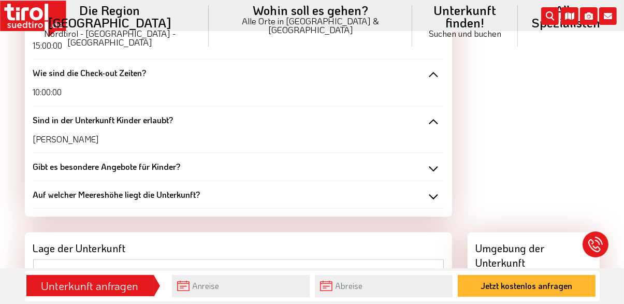
click at [430, 172] on div "Gibt es besondere Angebote für Kinder?" at bounding box center [238, 166] width 411 height 11
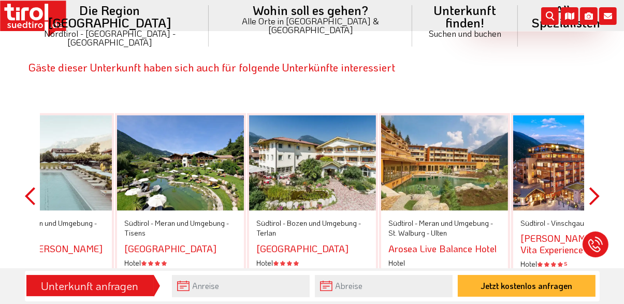
scroll to position [2036, 0]
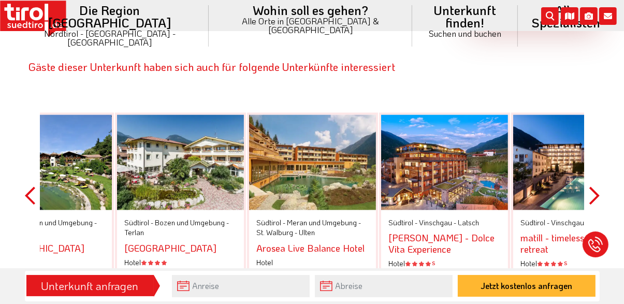
click at [593, 159] on button "Next" at bounding box center [595, 195] width 10 height 224
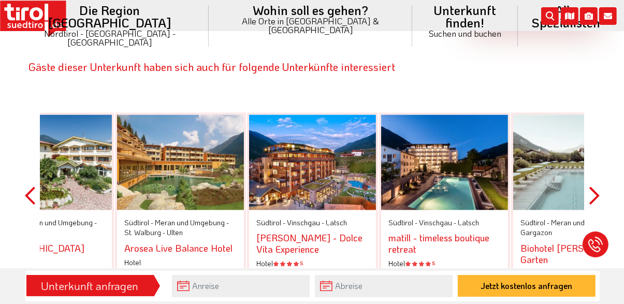
click at [588, 173] on div "Previous Südtirol - Meran und Umgebung - Gargazon Biohotel Theiner's Garten Hot…" at bounding box center [312, 195] width 575 height 224
click at [591, 170] on button "Next" at bounding box center [595, 195] width 10 height 224
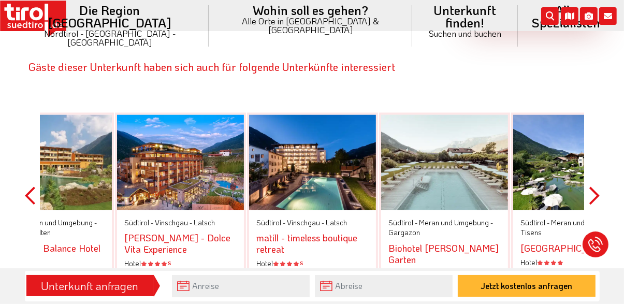
click at [583, 168] on div at bounding box center [577, 162] width 127 height 95
